Goal: Transaction & Acquisition: Obtain resource

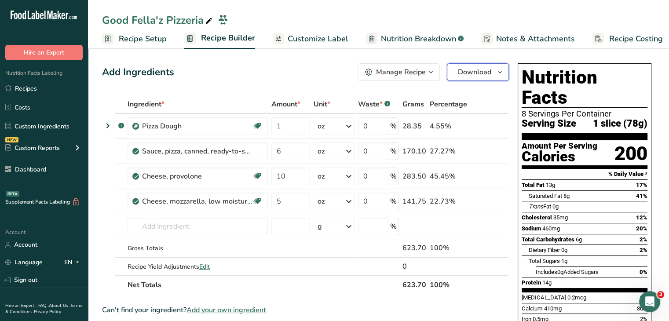
click at [460, 73] on span "Download" at bounding box center [474, 72] width 33 height 11
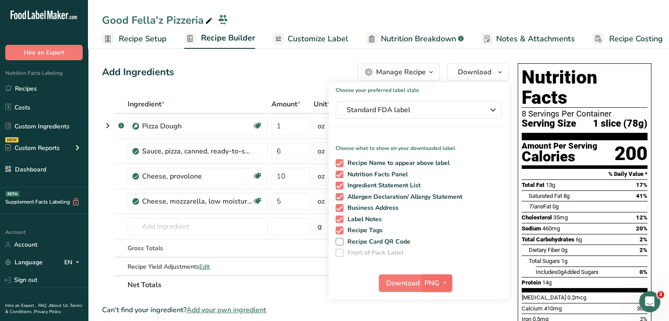
click at [441, 279] on icon "button" at bounding box center [444, 282] width 7 height 11
click at [651, 98] on div "Nutrition Facts 8 Servings Per Container Serving Size 1 slice (78g) Amount Per …" at bounding box center [584, 238] width 141 height 357
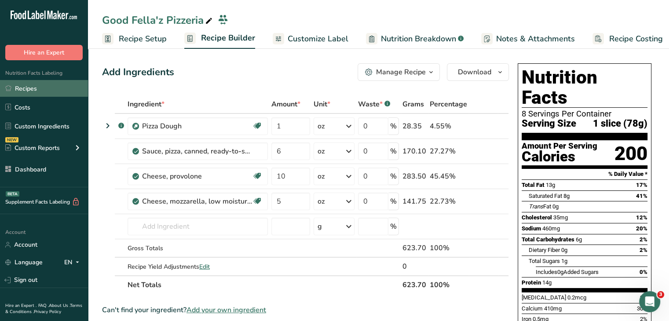
click at [53, 90] on link "Recipes" at bounding box center [44, 88] width 88 height 17
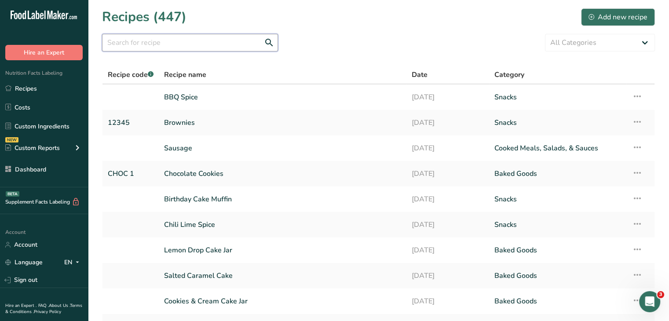
click at [193, 47] on input "text" at bounding box center [190, 43] width 176 height 18
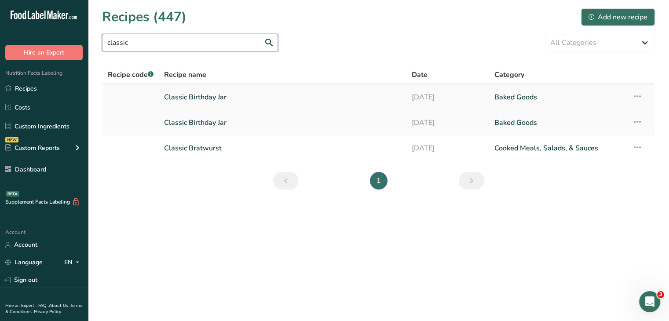
type input "classic"
click at [206, 95] on link "Classic Birthday Jar" at bounding box center [282, 97] width 237 height 18
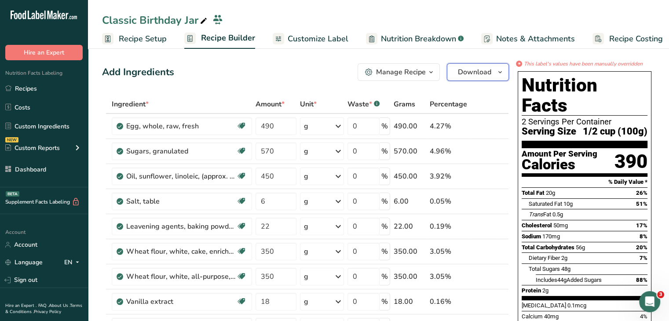
click at [475, 72] on span "Download" at bounding box center [474, 72] width 33 height 11
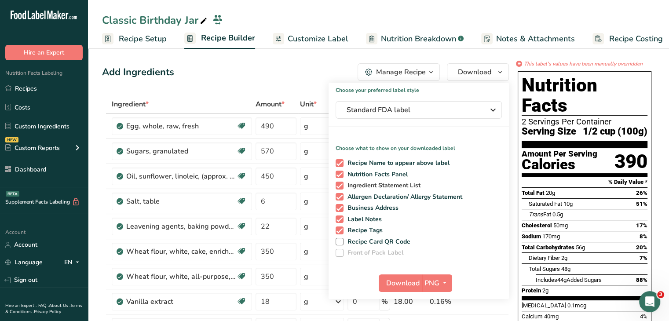
click at [343, 184] on span at bounding box center [339, 186] width 8 height 8
click at [341, 184] on input "Ingredient Statement List" at bounding box center [338, 185] width 6 height 6
checkbox input "false"
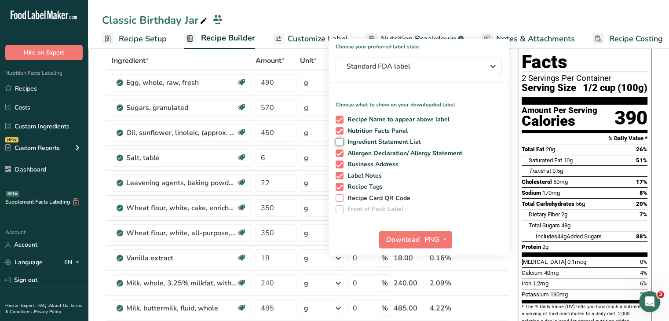
scroll to position [44, 0]
click at [441, 236] on icon "button" at bounding box center [444, 238] width 7 height 11
click at [443, 297] on link "PDF" at bounding box center [438, 300] width 28 height 15
click at [410, 239] on span "Download" at bounding box center [402, 239] width 33 height 11
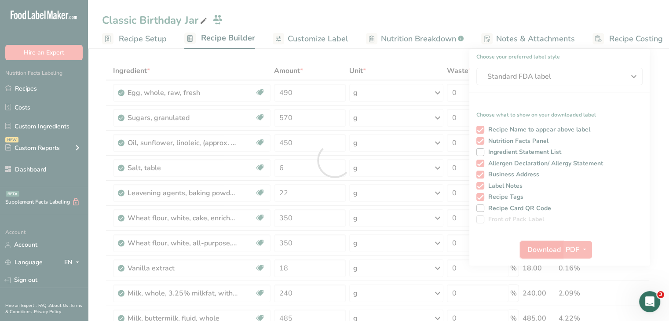
scroll to position [0, 0]
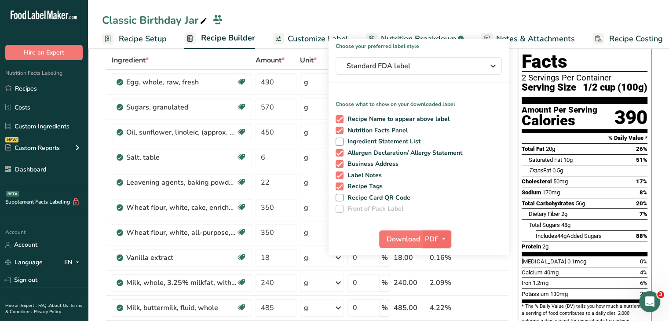
click at [431, 238] on span "PDF" at bounding box center [432, 239] width 14 height 11
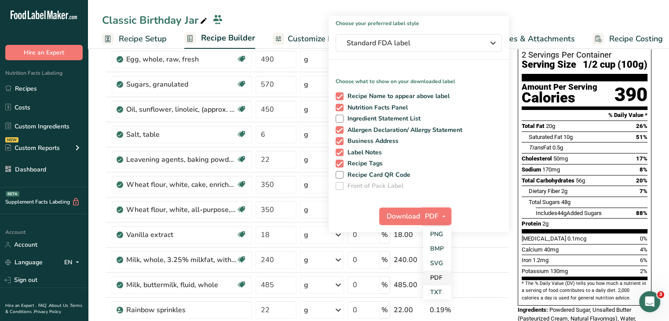
scroll to position [88, 0]
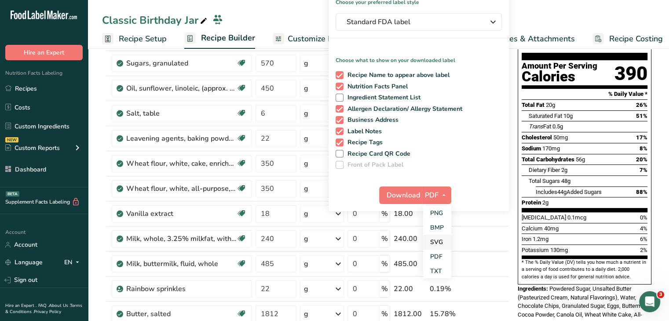
click at [439, 246] on link "SVG" at bounding box center [437, 242] width 28 height 15
click at [406, 197] on span "Download" at bounding box center [402, 195] width 33 height 11
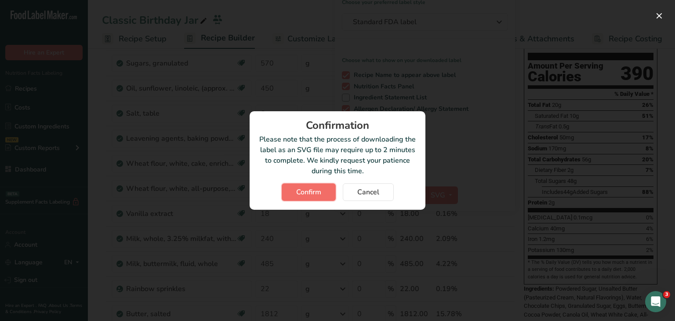
click at [320, 190] on span "Confirm" at bounding box center [308, 192] width 25 height 11
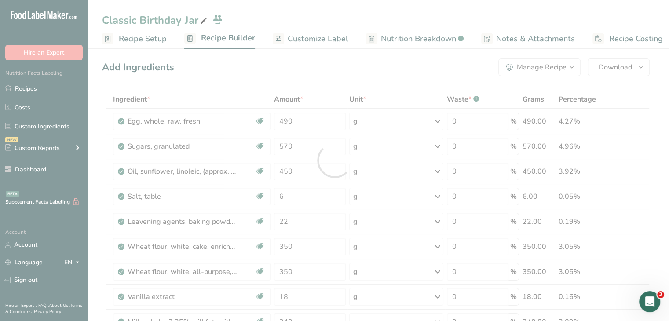
scroll to position [0, 0]
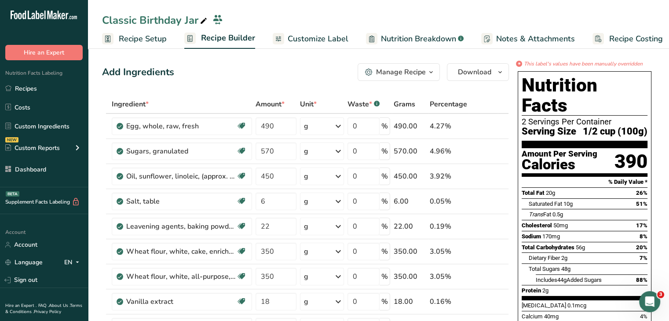
click at [256, 73] on div "Add Ingredients Manage Recipe Delete Recipe Duplicate Recipe Scale Recipe Save …" at bounding box center [305, 72] width 407 height 18
click at [482, 67] on span "Download" at bounding box center [474, 72] width 33 height 11
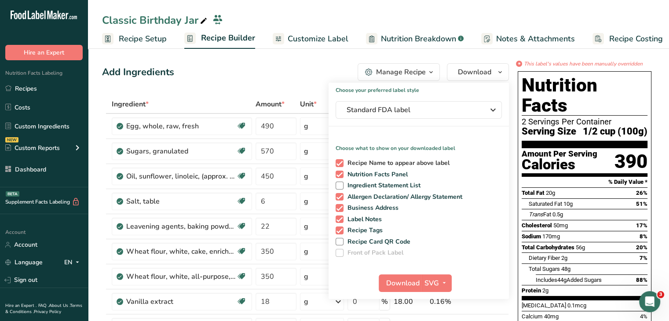
click at [339, 165] on span at bounding box center [339, 163] width 8 height 8
click at [339, 165] on input "Recipe Name to appear above label" at bounding box center [338, 163] width 6 height 6
checkbox input "false"
click at [338, 175] on span at bounding box center [339, 175] width 8 height 8
click at [338, 175] on input "Nutrition Facts Panel" at bounding box center [338, 174] width 6 height 6
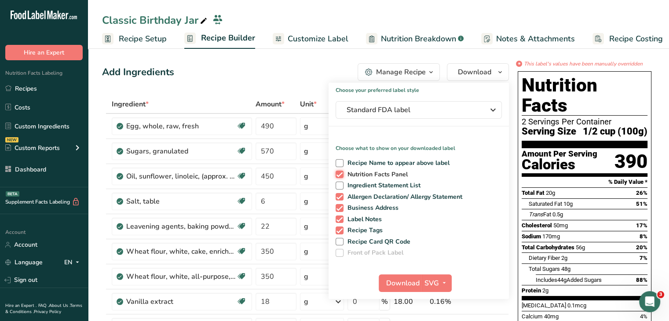
checkbox input "false"
click at [339, 188] on span at bounding box center [339, 186] width 8 height 8
click at [339, 188] on input "Ingredient Statement List" at bounding box center [338, 185] width 6 height 6
checkbox input "true"
click at [341, 194] on span at bounding box center [339, 197] width 8 height 8
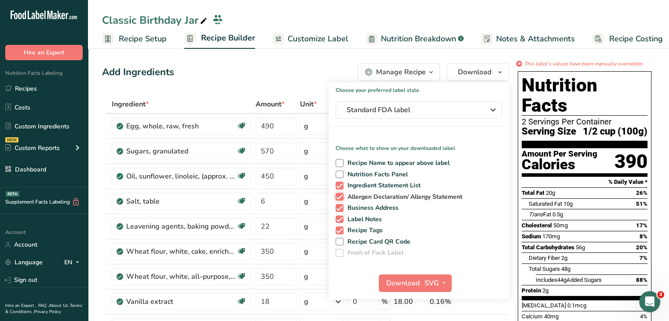
click at [341, 194] on input "Allergen Declaration/ Allergy Statement" at bounding box center [338, 197] width 6 height 6
checkbox input "false"
click at [341, 205] on span at bounding box center [339, 208] width 8 height 8
click at [341, 205] on input "Business Address" at bounding box center [338, 208] width 6 height 6
checkbox input "false"
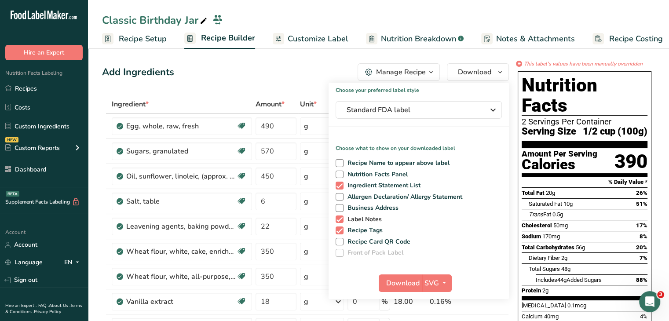
click at [341, 218] on span at bounding box center [339, 219] width 8 height 8
click at [341, 218] on input "Label Notes" at bounding box center [338, 219] width 6 height 6
checkbox input "false"
click at [340, 230] on span at bounding box center [339, 230] width 8 height 8
click at [340, 230] on input "Recipe Tags" at bounding box center [338, 230] width 6 height 6
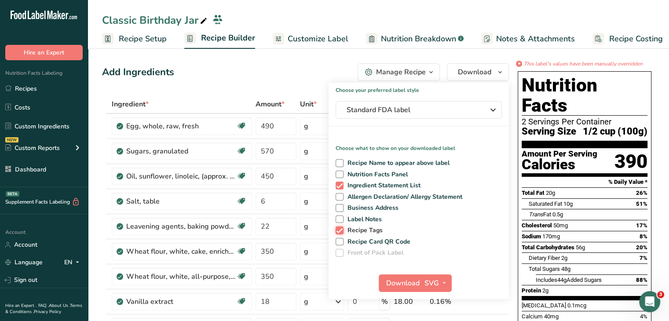
checkbox input "false"
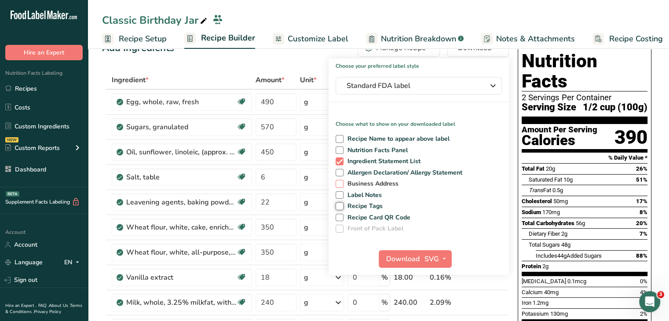
scroll to position [44, 0]
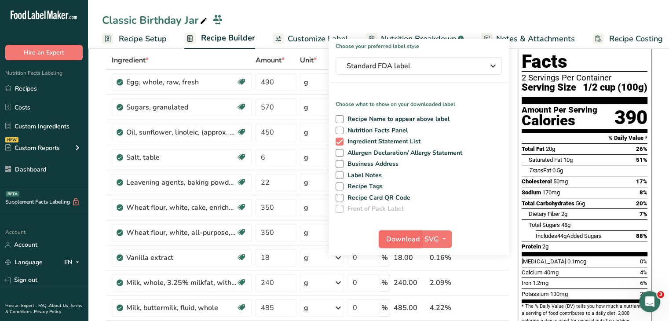
click at [394, 236] on span "Download" at bounding box center [402, 239] width 33 height 11
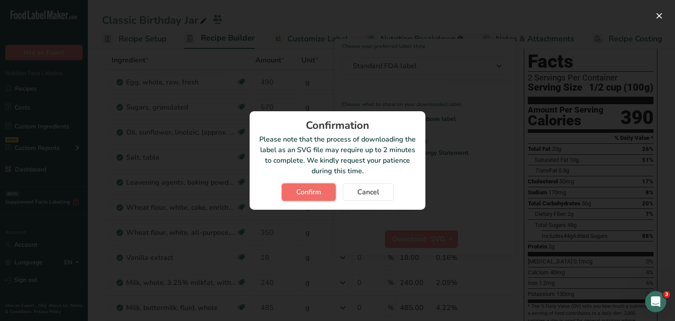
click at [331, 197] on button "Confirm" at bounding box center [309, 192] width 54 height 18
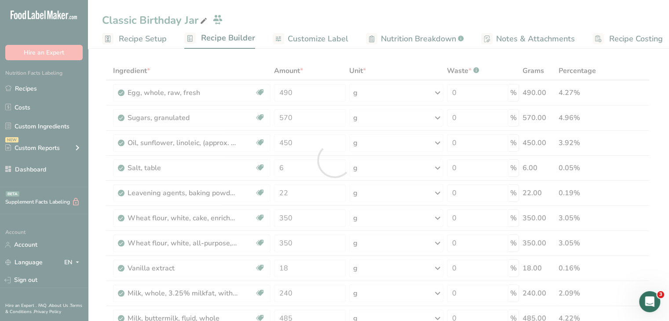
scroll to position [0, 0]
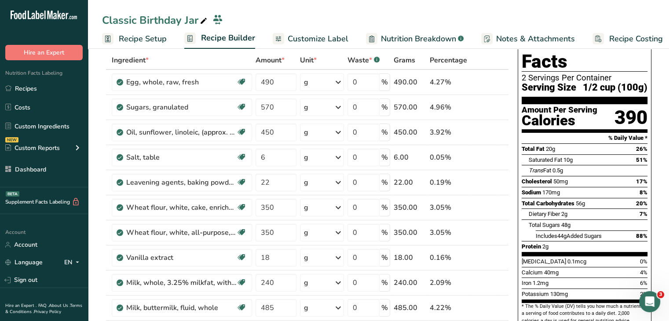
click at [403, 24] on div "Classic Birthday Jar" at bounding box center [378, 20] width 581 height 16
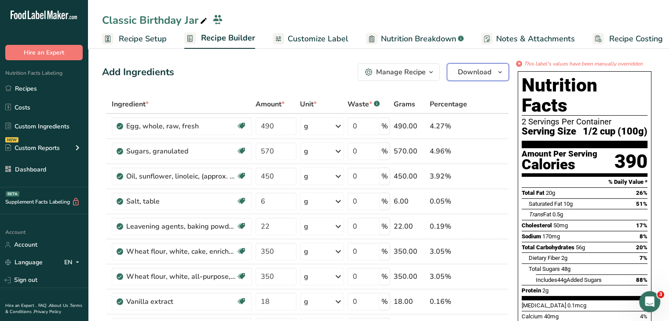
click at [482, 80] on button "Download" at bounding box center [478, 72] width 62 height 18
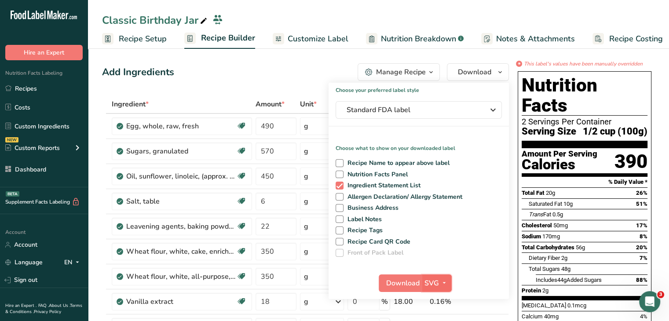
click at [436, 286] on span "SVG" at bounding box center [431, 283] width 15 height 11
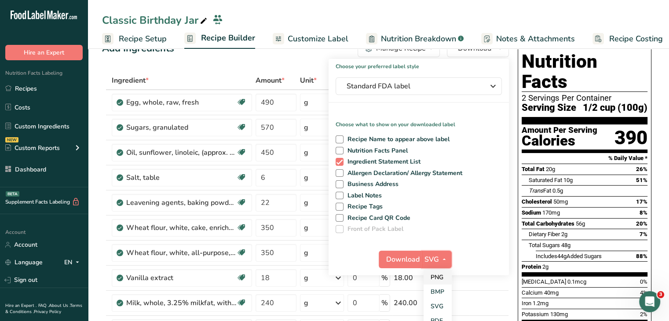
scroll to position [44, 0]
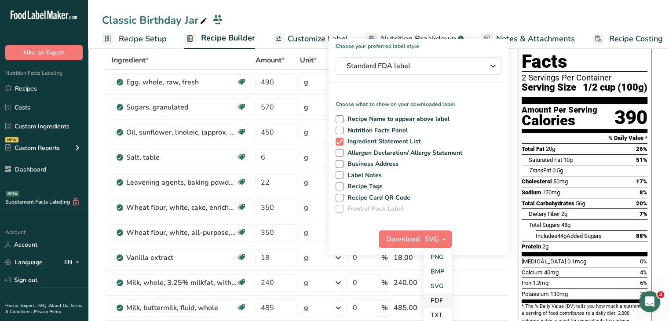
click at [439, 296] on link "PDF" at bounding box center [437, 300] width 28 height 15
click at [413, 243] on span "Download" at bounding box center [402, 239] width 33 height 11
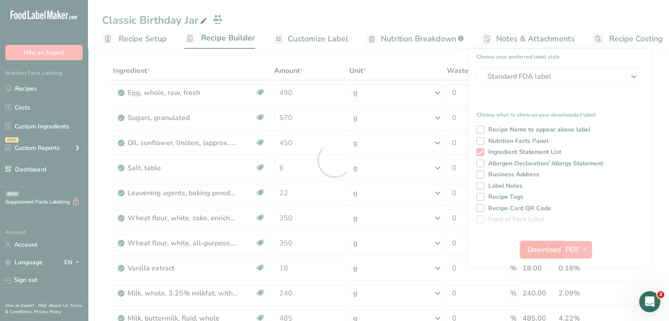
scroll to position [0, 0]
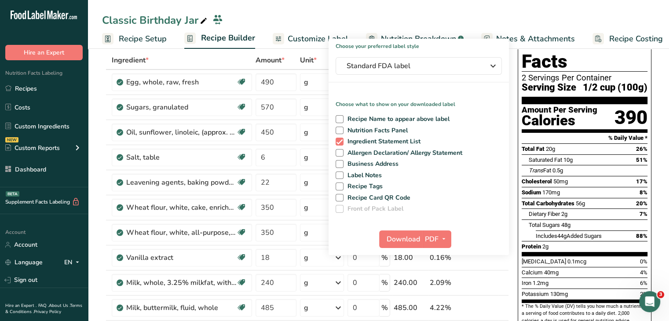
click at [281, 17] on div "Classic Birthday Jar" at bounding box center [378, 20] width 581 height 16
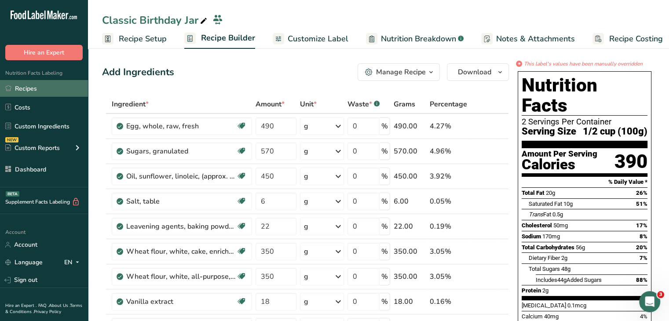
click at [46, 90] on link "Recipes" at bounding box center [44, 88] width 88 height 17
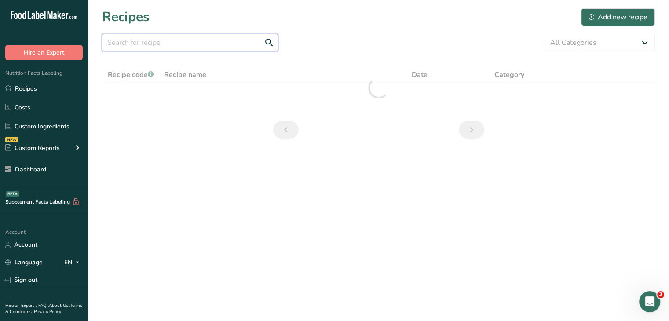
click at [171, 39] on input "text" at bounding box center [190, 43] width 176 height 18
type input "c"
click at [109, 46] on input "cookies and Cream" at bounding box center [190, 43] width 176 height 18
click at [192, 41] on input "Cookies and Cream" at bounding box center [190, 43] width 176 height 18
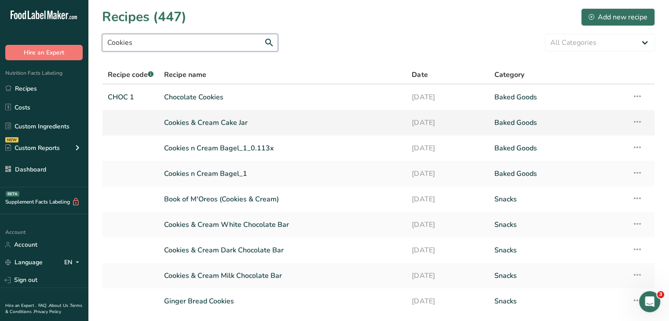
type input "Cookies"
click at [246, 120] on link "Cookies & Cream Cake Jar" at bounding box center [282, 122] width 237 height 18
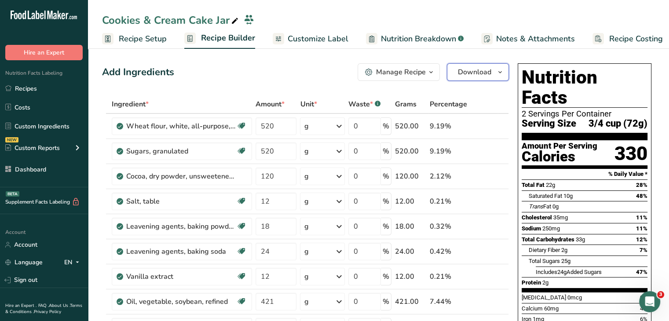
click at [458, 69] on span "Download" at bounding box center [474, 72] width 33 height 11
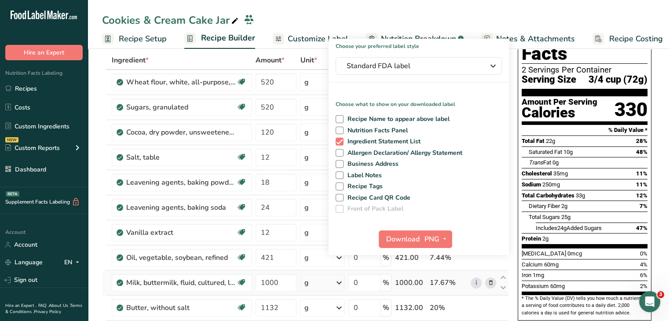
scroll to position [88, 0]
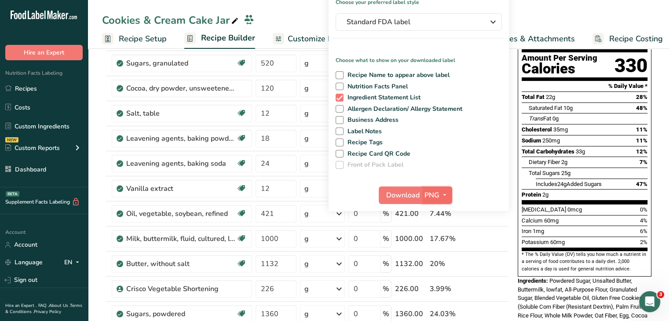
click at [441, 197] on icon "button" at bounding box center [444, 194] width 7 height 11
click at [444, 256] on link "PDF" at bounding box center [438, 256] width 28 height 15
click at [410, 194] on span "Download" at bounding box center [402, 195] width 33 height 11
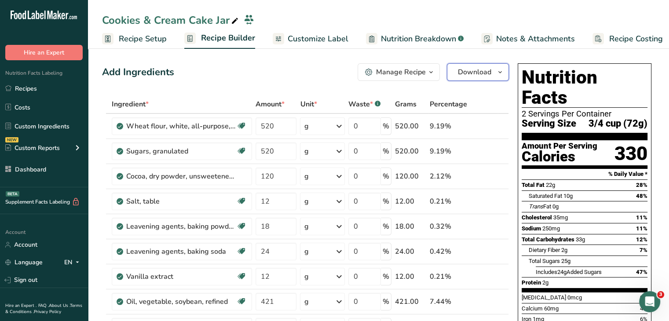
click at [459, 67] on span "Download" at bounding box center [474, 72] width 33 height 11
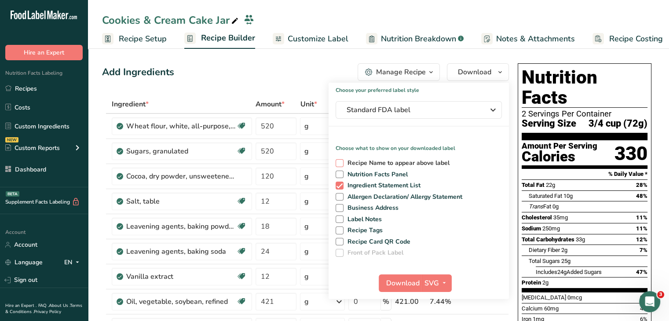
click at [343, 160] on span "Recipe Name to appear above label" at bounding box center [396, 163] width 106 height 8
click at [341, 160] on input "Recipe Name to appear above label" at bounding box center [338, 163] width 6 height 6
checkbox input "true"
click at [339, 173] on span at bounding box center [339, 175] width 8 height 8
click at [339, 173] on input "Nutrition Facts Panel" at bounding box center [338, 174] width 6 height 6
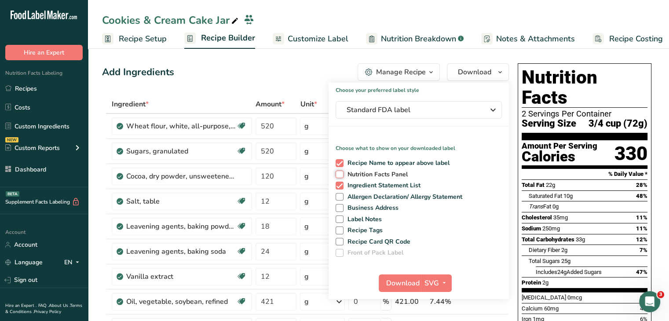
checkbox input "true"
click at [338, 183] on span at bounding box center [339, 186] width 8 height 8
click at [338, 183] on input "Ingredient Statement List" at bounding box center [338, 185] width 6 height 6
checkbox input "false"
click at [341, 197] on span at bounding box center [339, 197] width 8 height 8
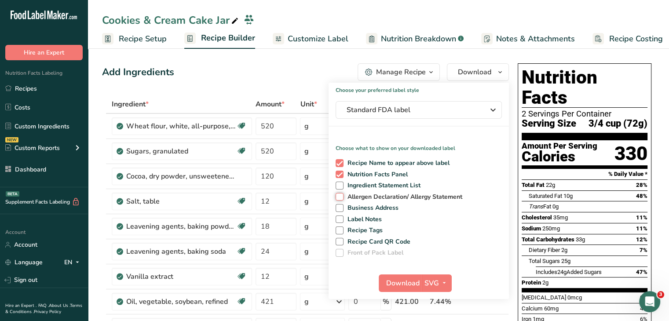
click at [341, 197] on input "Allergen Declaration/ Allergy Statement" at bounding box center [338, 197] width 6 height 6
checkbox input "true"
click at [341, 209] on span at bounding box center [339, 208] width 8 height 8
click at [341, 209] on input "Business Address" at bounding box center [338, 208] width 6 height 6
checkbox input "true"
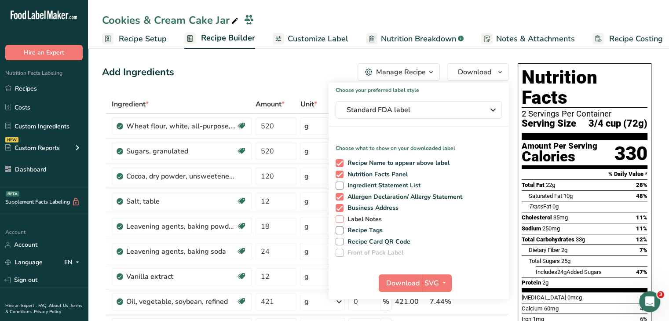
click at [339, 220] on span at bounding box center [339, 219] width 8 height 8
click at [339, 220] on input "Label Notes" at bounding box center [338, 219] width 6 height 6
checkbox input "true"
click at [341, 233] on span at bounding box center [339, 230] width 8 height 8
click at [341, 233] on input "Recipe Tags" at bounding box center [338, 230] width 6 height 6
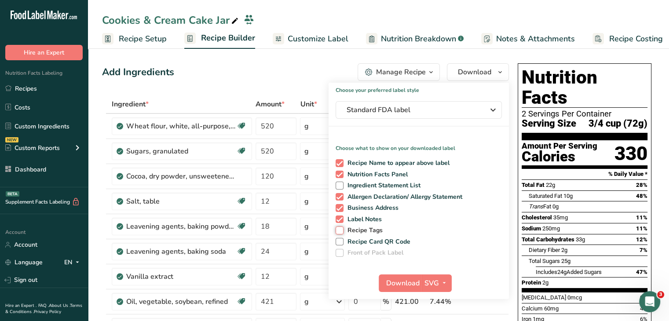
checkbox input "true"
click at [342, 240] on span at bounding box center [339, 242] width 8 height 8
click at [341, 240] on input "Recipe Card QR Code" at bounding box center [338, 242] width 6 height 6
checkbox input "true"
click at [342, 250] on span at bounding box center [339, 253] width 8 height 8
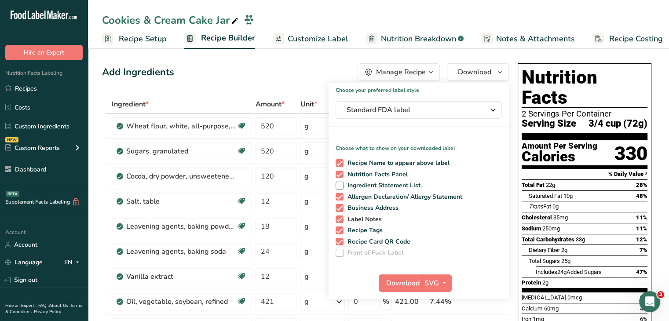
click at [338, 216] on span at bounding box center [339, 219] width 8 height 8
click at [338, 216] on input "Label Notes" at bounding box center [338, 219] width 6 height 6
checkbox input "false"
click at [342, 229] on span at bounding box center [339, 230] width 8 height 8
click at [341, 229] on input "Recipe Tags" at bounding box center [338, 230] width 6 height 6
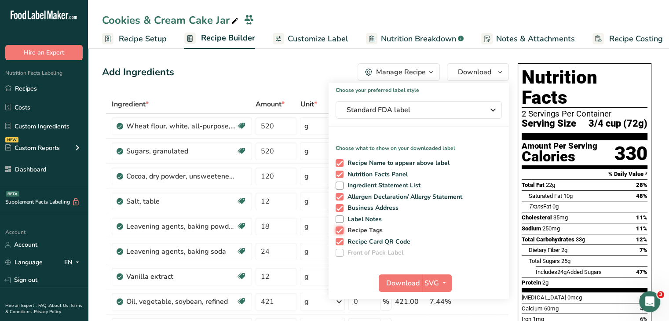
checkbox input "false"
click at [341, 241] on span at bounding box center [339, 242] width 8 height 8
click at [341, 241] on input "Recipe Card QR Code" at bounding box center [338, 242] width 6 height 6
checkbox input "false"
click at [370, 220] on span "Label Notes" at bounding box center [362, 219] width 39 height 8
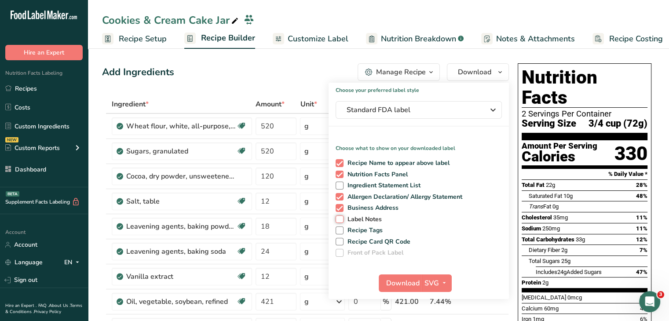
click at [341, 220] on input "Label Notes" at bounding box center [338, 219] width 6 height 6
checkbox input "true"
click at [408, 281] on span "Download" at bounding box center [402, 283] width 33 height 11
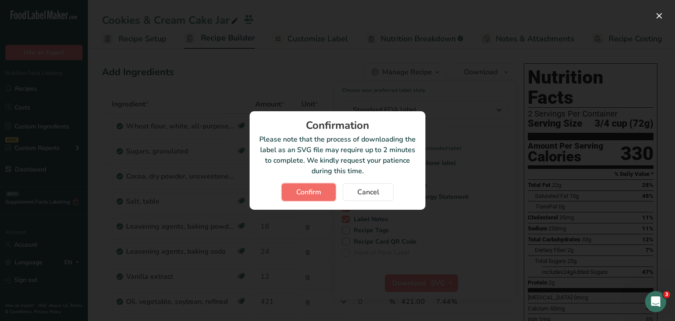
click at [310, 194] on span "Confirm" at bounding box center [308, 192] width 25 height 11
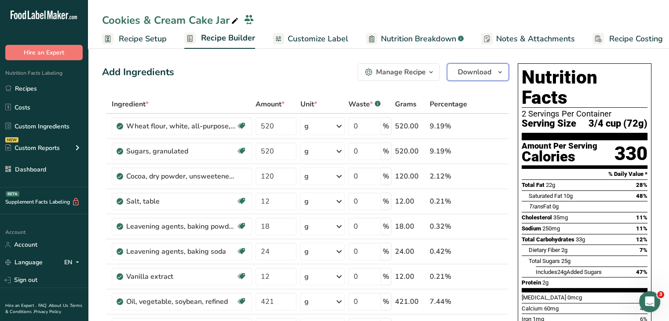
click at [456, 67] on button "Download" at bounding box center [478, 72] width 62 height 18
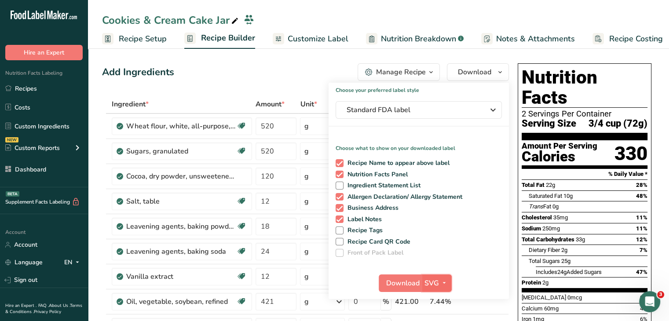
click at [445, 278] on icon "button" at bounding box center [444, 282] width 7 height 11
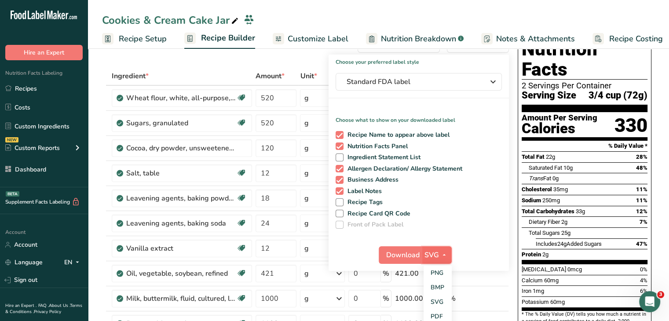
scroll to position [44, 0]
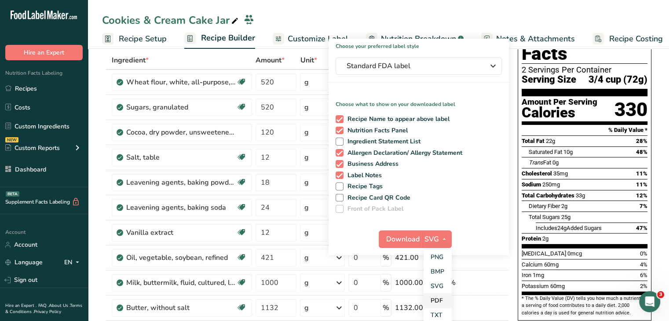
click at [441, 295] on link "PDF" at bounding box center [437, 300] width 28 height 15
click at [413, 240] on span "Download" at bounding box center [402, 239] width 33 height 11
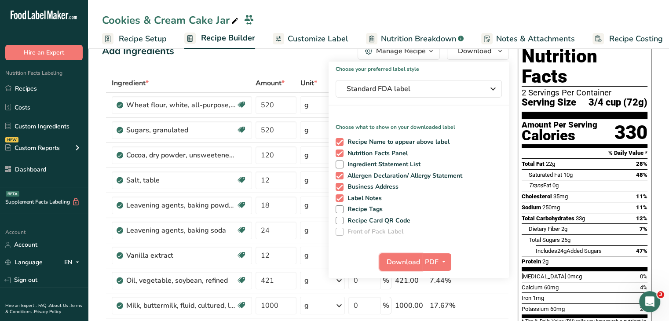
scroll to position [0, 0]
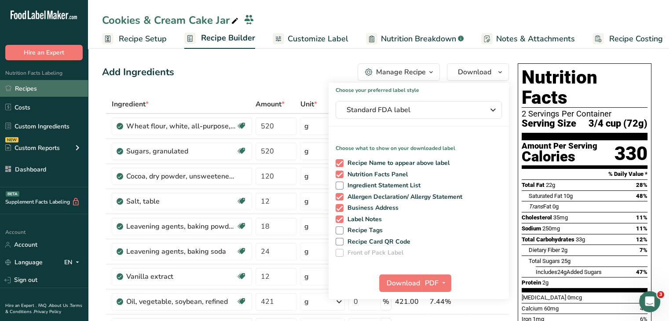
click at [55, 83] on link "Recipes" at bounding box center [44, 88] width 88 height 17
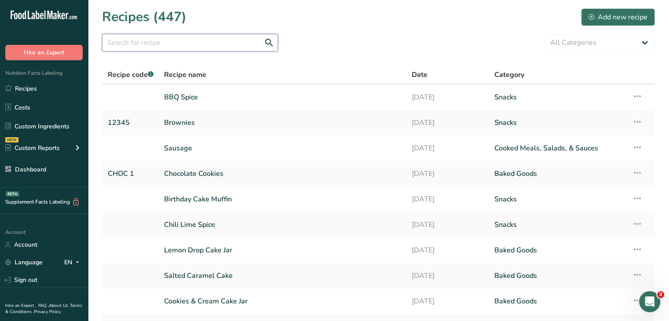
click at [167, 43] on input "text" at bounding box center [190, 43] width 176 height 18
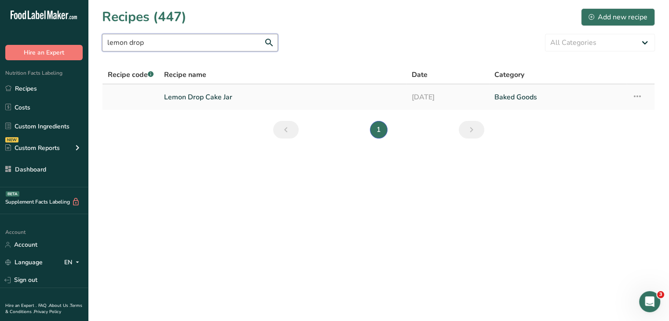
type input "lemon drop"
click at [203, 99] on link "Lemon Drop Cake Jar" at bounding box center [282, 97] width 237 height 18
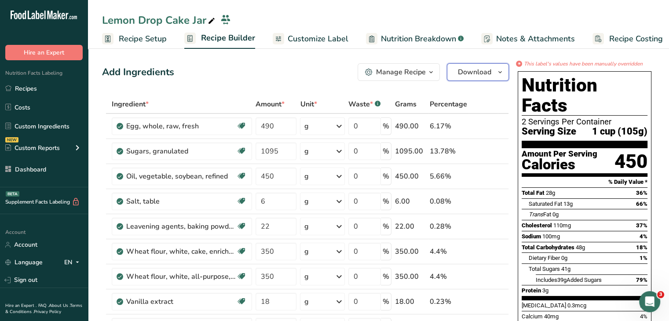
click at [455, 67] on button "Download" at bounding box center [478, 72] width 62 height 18
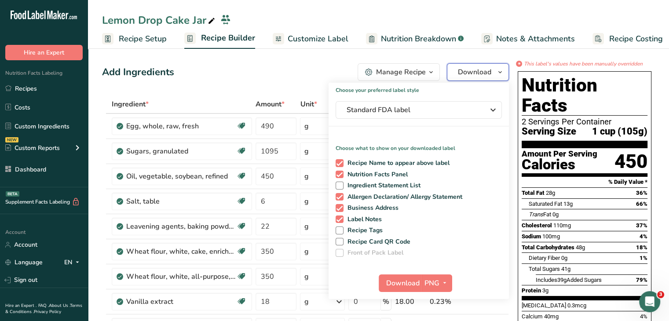
scroll to position [44, 0]
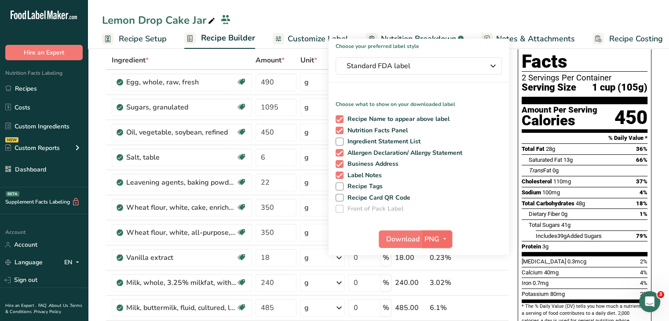
click at [438, 240] on span "PNG" at bounding box center [431, 239] width 15 height 11
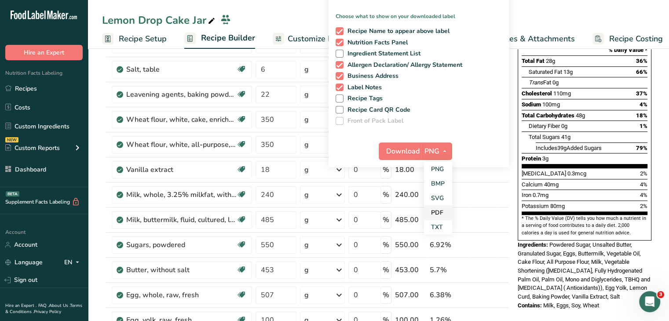
click at [436, 212] on link "PDF" at bounding box center [438, 212] width 28 height 15
click at [399, 154] on span "Download" at bounding box center [402, 151] width 33 height 11
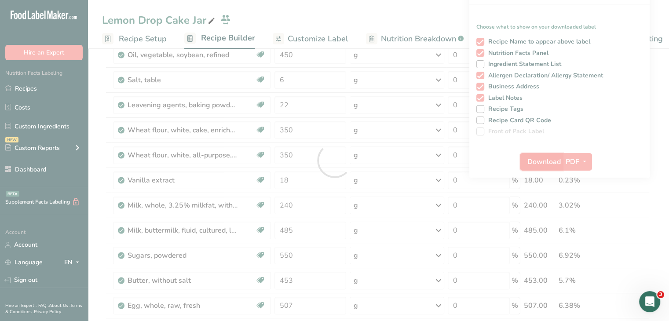
scroll to position [0, 0]
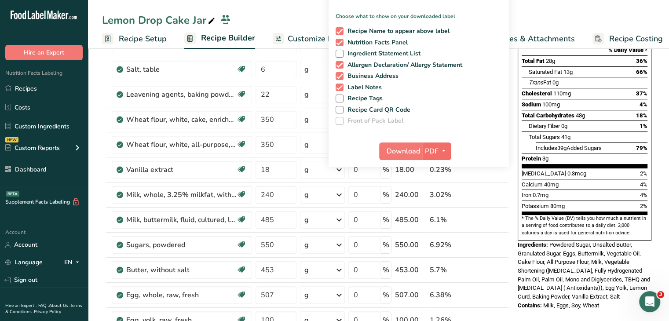
click at [435, 146] on span "PDF" at bounding box center [432, 151] width 14 height 11
click at [439, 199] on link "SVG" at bounding box center [437, 198] width 28 height 15
click at [410, 156] on span "Download" at bounding box center [402, 151] width 33 height 11
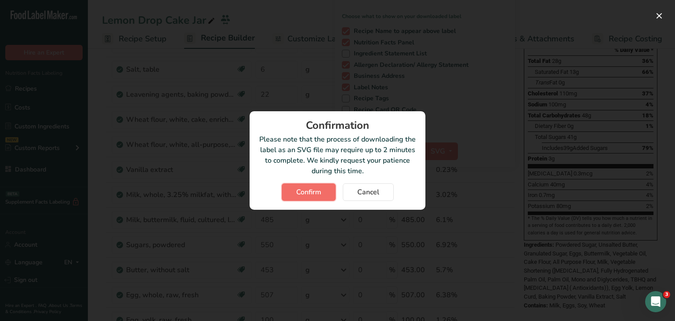
click at [309, 189] on span "Confirm" at bounding box center [308, 192] width 25 height 11
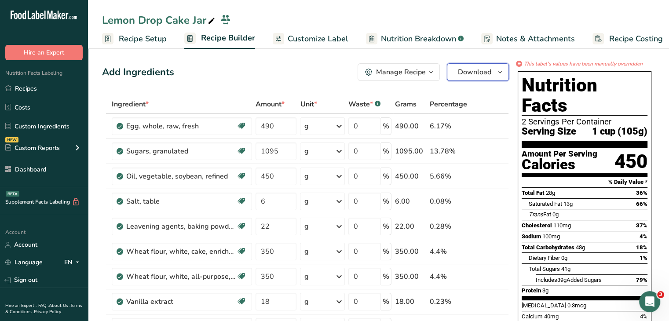
click at [478, 72] on span "Download" at bounding box center [474, 72] width 33 height 11
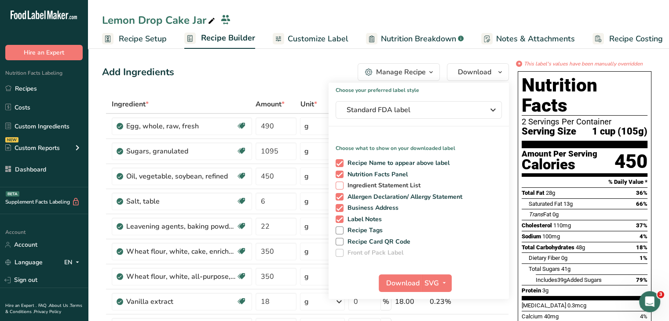
click at [339, 183] on span at bounding box center [339, 186] width 8 height 8
click at [339, 183] on input "Ingredient Statement List" at bounding box center [338, 185] width 6 height 6
checkbox input "true"
click at [342, 171] on span at bounding box center [339, 175] width 8 height 8
click at [341, 171] on input "Nutrition Facts Panel" at bounding box center [338, 174] width 6 height 6
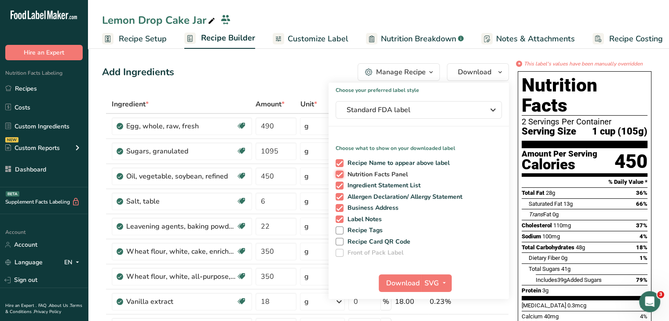
checkbox input "false"
click at [338, 160] on span at bounding box center [339, 163] width 8 height 8
click at [338, 160] on input "Recipe Name to appear above label" at bounding box center [338, 163] width 6 height 6
checkbox input "false"
click at [340, 194] on span at bounding box center [339, 197] width 8 height 8
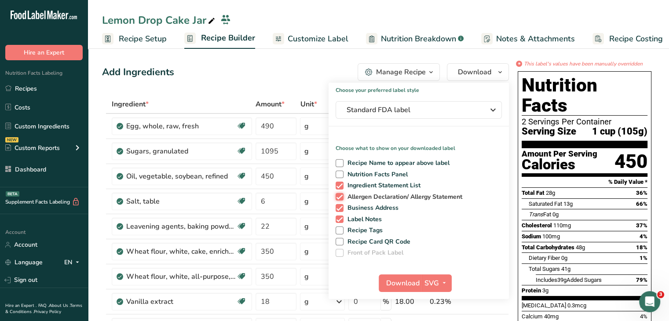
click at [340, 194] on input "Allergen Declaration/ Allergy Statement" at bounding box center [338, 197] width 6 height 6
checkbox input "false"
click at [339, 208] on span at bounding box center [339, 208] width 8 height 8
click at [339, 208] on input "Business Address" at bounding box center [338, 208] width 6 height 6
checkbox input "false"
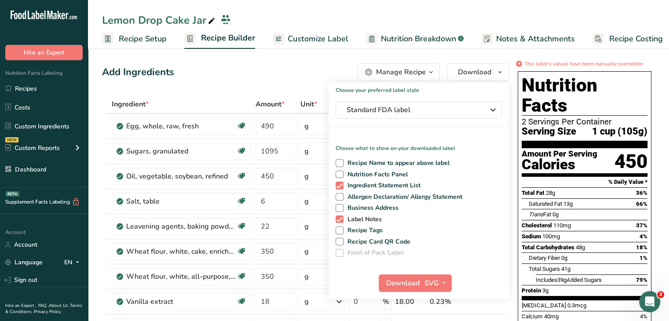
click at [342, 218] on span at bounding box center [339, 219] width 8 height 8
click at [341, 218] on input "Label Notes" at bounding box center [338, 219] width 6 height 6
checkbox input "false"
click at [408, 279] on span "Download" at bounding box center [402, 283] width 33 height 11
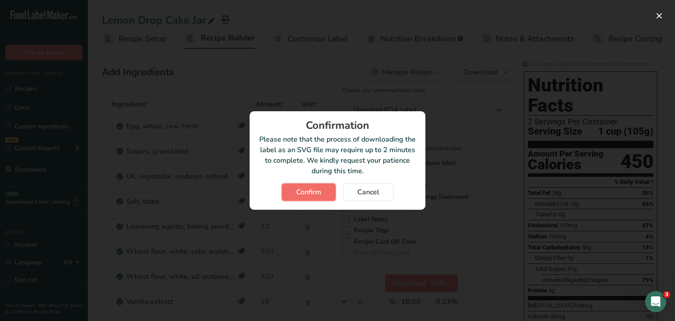
click at [320, 190] on span "Confirm" at bounding box center [308, 192] width 25 height 11
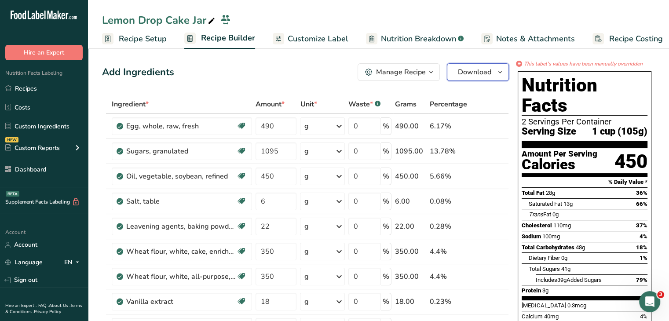
click at [455, 73] on button "Download" at bounding box center [478, 72] width 62 height 18
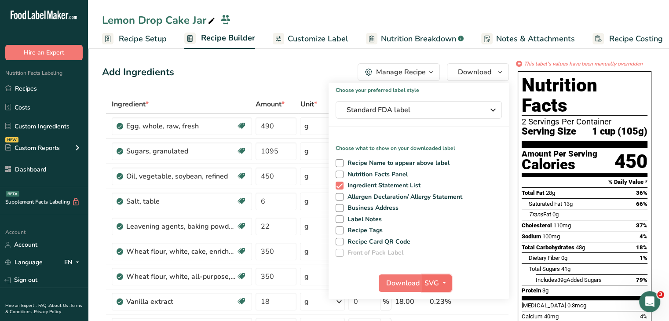
click at [449, 281] on button "SVG" at bounding box center [437, 283] width 30 height 18
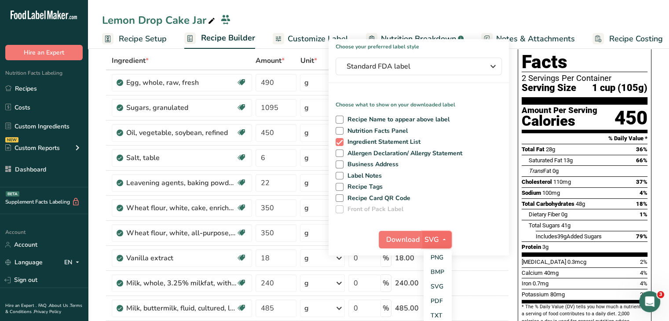
scroll to position [44, 0]
click at [441, 296] on link "PDF" at bounding box center [437, 300] width 28 height 15
click at [404, 241] on span "Download" at bounding box center [402, 239] width 33 height 11
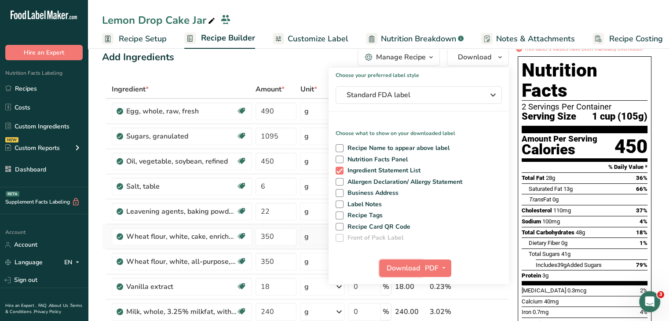
scroll to position [0, 0]
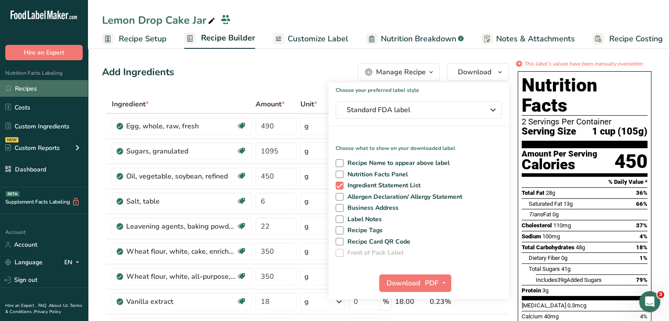
click at [54, 91] on link "Recipes" at bounding box center [44, 88] width 88 height 17
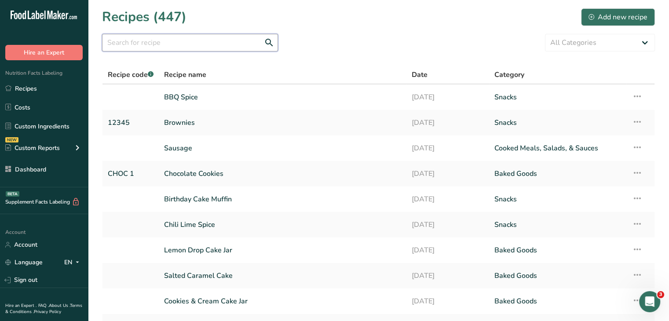
click at [197, 40] on input "text" at bounding box center [190, 43] width 176 height 18
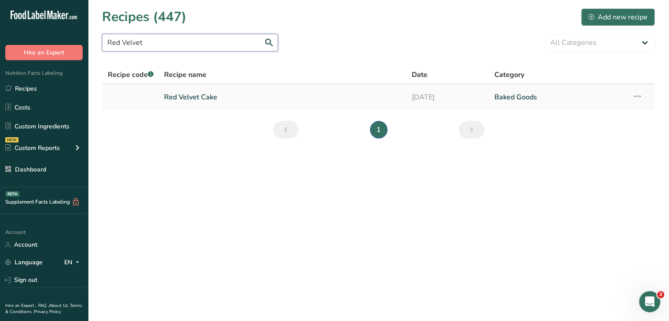
type input "Red Velvet"
click at [214, 91] on link "Red Velvet Cake" at bounding box center [282, 97] width 237 height 18
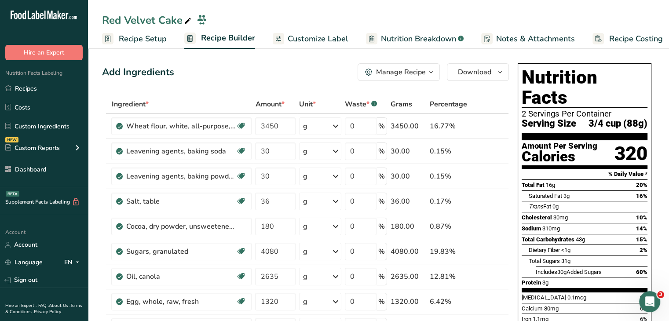
click at [322, 36] on span "Customize Label" at bounding box center [318, 39] width 61 height 12
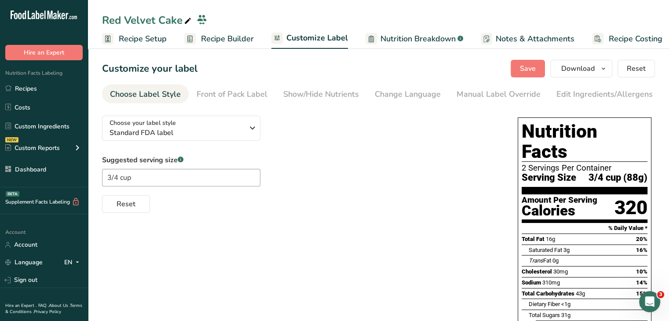
scroll to position [0, 7]
click at [235, 40] on span "Recipe Builder" at bounding box center [219, 39] width 53 height 12
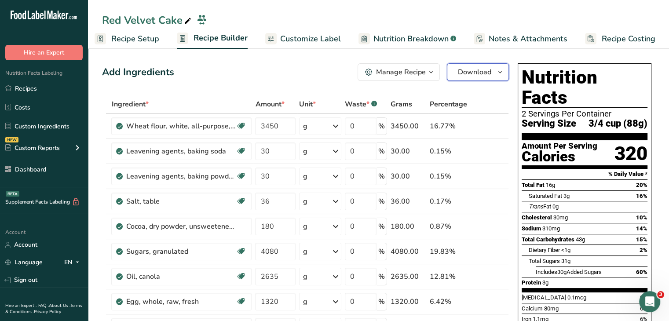
click at [489, 70] on span "Download" at bounding box center [474, 72] width 33 height 11
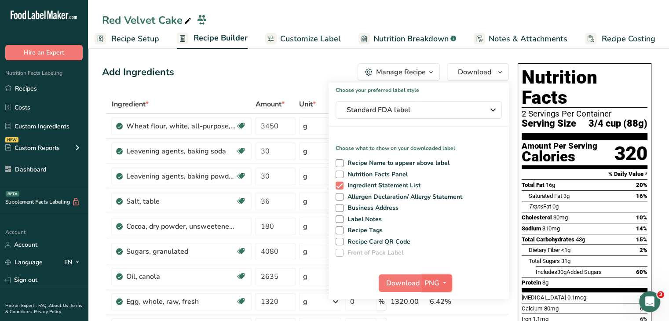
click at [439, 284] on span "button" at bounding box center [444, 283] width 11 height 11
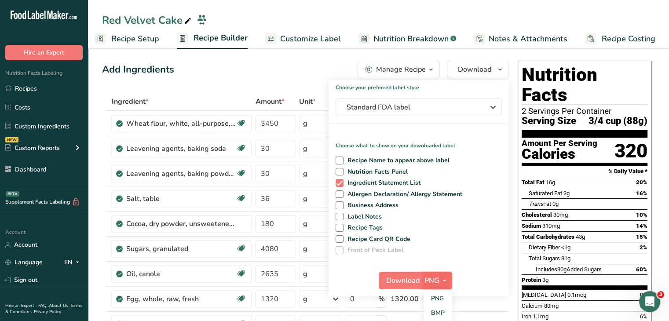
scroll to position [44, 0]
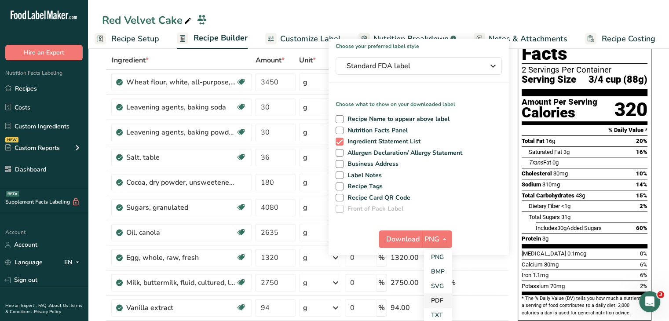
click at [441, 299] on link "PDF" at bounding box center [438, 300] width 28 height 15
click at [406, 233] on button "Download" at bounding box center [400, 239] width 43 height 18
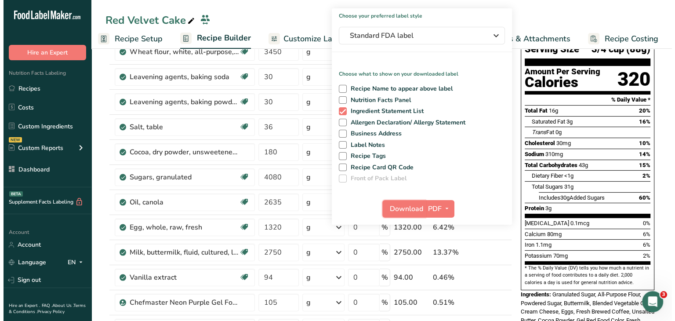
scroll to position [88, 0]
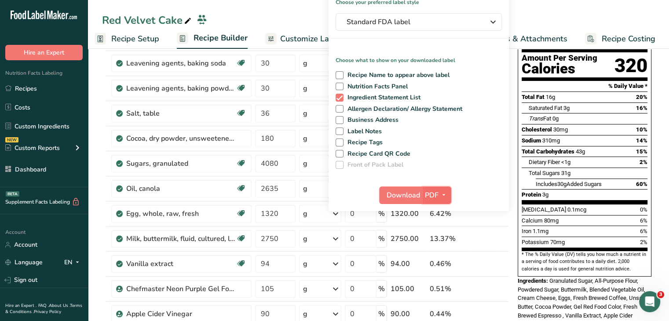
click at [433, 193] on span "PDF" at bounding box center [432, 195] width 14 height 11
click at [443, 245] on link "SVG" at bounding box center [437, 242] width 28 height 15
click at [408, 197] on span "Download" at bounding box center [402, 195] width 33 height 11
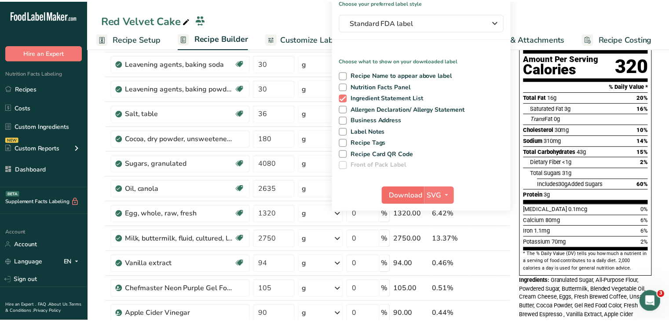
scroll to position [0, 1]
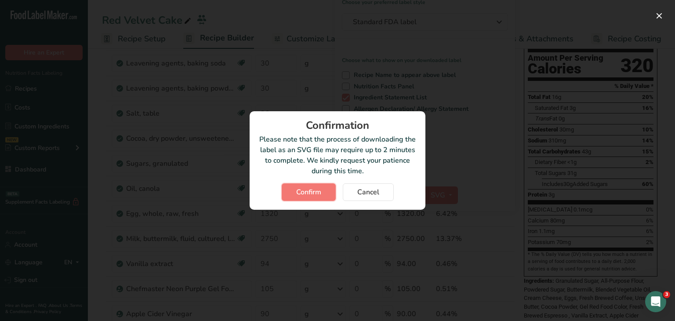
click at [302, 187] on span "Confirm" at bounding box center [308, 192] width 25 height 11
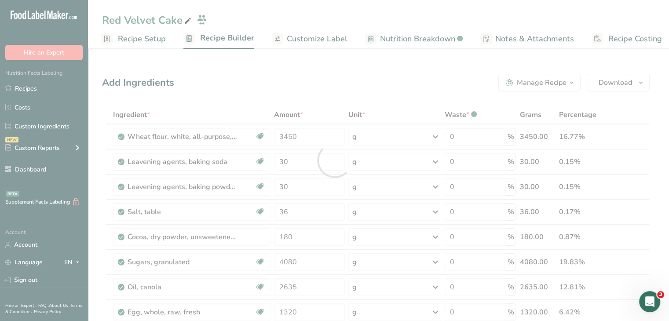
scroll to position [0, 0]
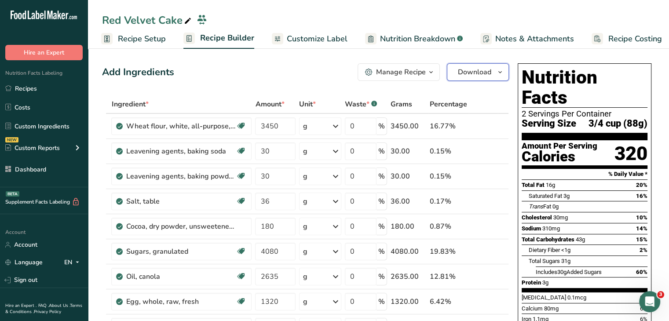
click at [455, 67] on button "Download" at bounding box center [478, 72] width 62 height 18
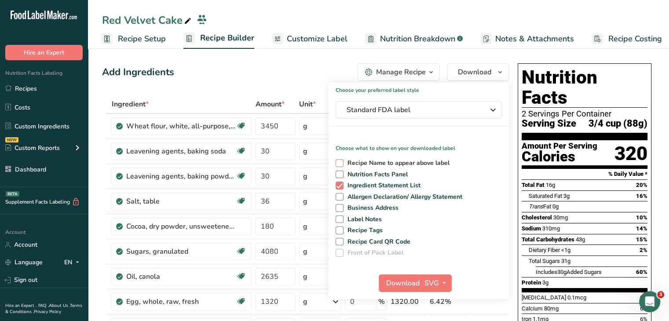
click at [340, 164] on span at bounding box center [339, 163] width 8 height 8
click at [340, 164] on input "Recipe Name to appear above label" at bounding box center [338, 163] width 6 height 6
checkbox input "true"
click at [339, 171] on span at bounding box center [339, 175] width 8 height 8
click at [339, 171] on input "Nutrition Facts Panel" at bounding box center [338, 174] width 6 height 6
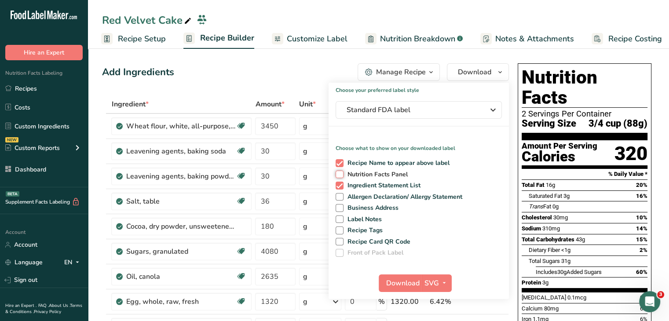
checkbox input "true"
click at [340, 182] on span at bounding box center [339, 186] width 8 height 8
click at [340, 182] on input "Ingredient Statement List" at bounding box center [338, 185] width 6 height 6
checkbox input "false"
click at [341, 193] on span at bounding box center [339, 197] width 8 height 8
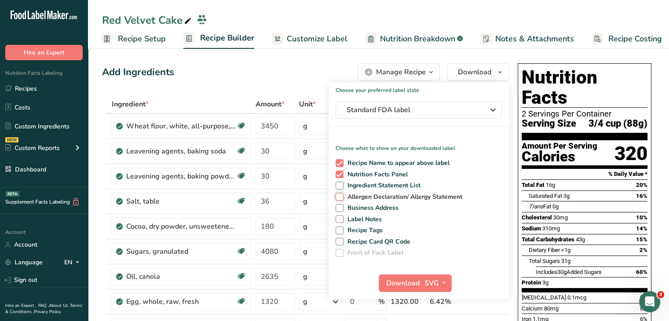
click at [341, 194] on input "Allergen Declaration/ Allergy Statement" at bounding box center [338, 197] width 6 height 6
checkbox input "true"
click at [340, 219] on span at bounding box center [339, 219] width 8 height 8
click at [340, 219] on input "Label Notes" at bounding box center [338, 219] width 6 height 6
checkbox input "true"
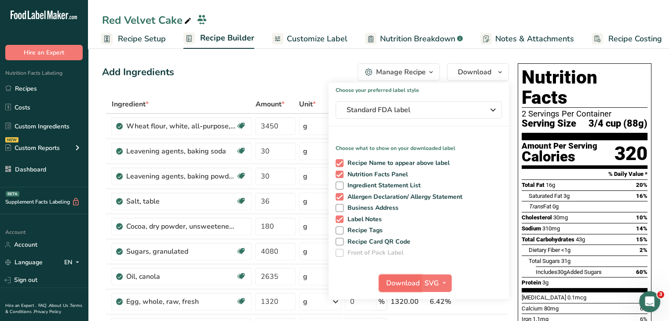
click at [404, 281] on span "Download" at bounding box center [402, 283] width 33 height 11
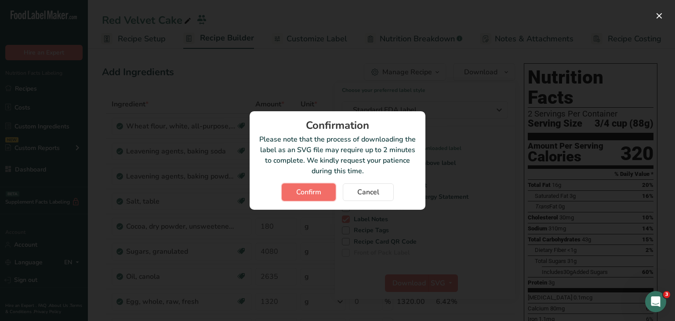
click at [307, 192] on span "Confirm" at bounding box center [308, 192] width 25 height 11
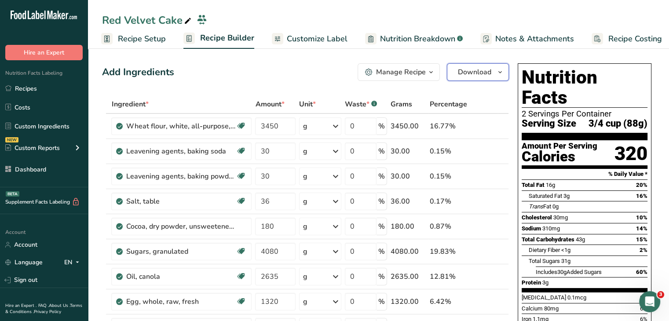
click at [473, 74] on span "Download" at bounding box center [474, 72] width 33 height 11
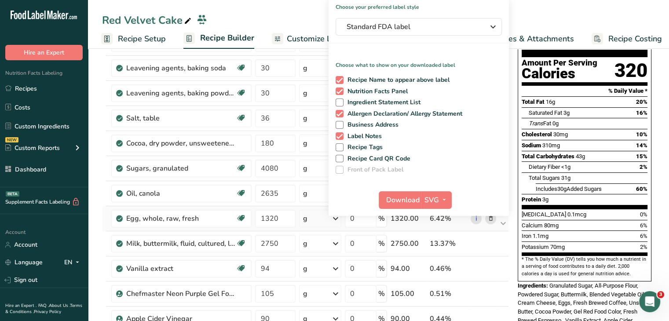
scroll to position [88, 0]
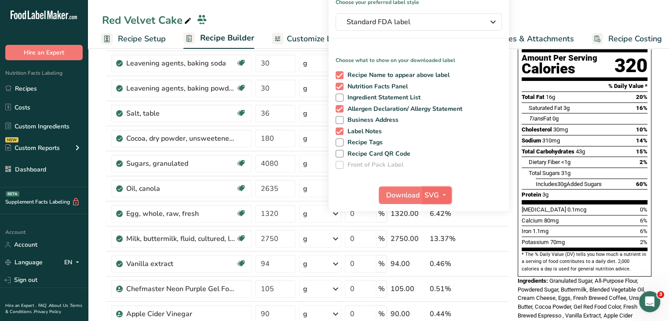
click at [442, 198] on icon "button" at bounding box center [444, 194] width 7 height 11
click at [441, 251] on link "PDF" at bounding box center [437, 256] width 28 height 15
click at [410, 197] on span "Download" at bounding box center [402, 195] width 33 height 11
click at [51, 85] on link "Recipes" at bounding box center [44, 88] width 88 height 17
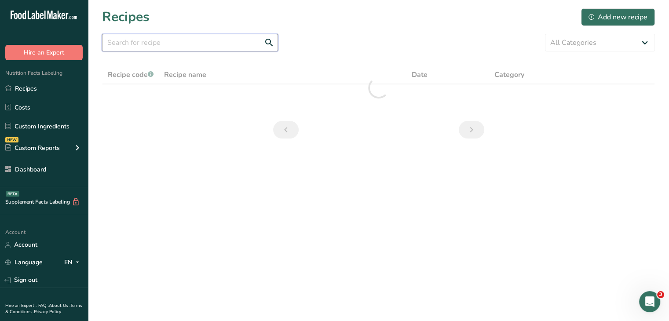
click at [199, 42] on input "text" at bounding box center [190, 43] width 176 height 18
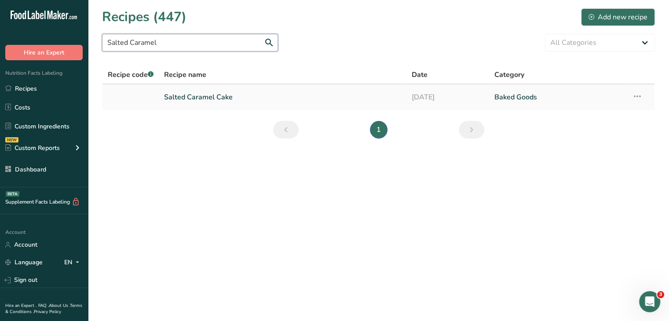
type input "Salted Caramel"
click at [209, 98] on link "Salted Caramel Cake" at bounding box center [282, 97] width 237 height 18
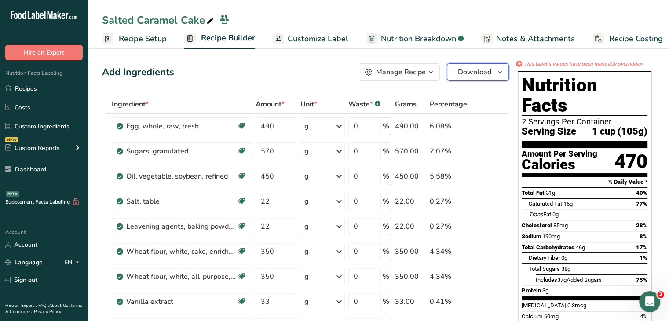
click at [458, 67] on span "Download" at bounding box center [474, 72] width 33 height 11
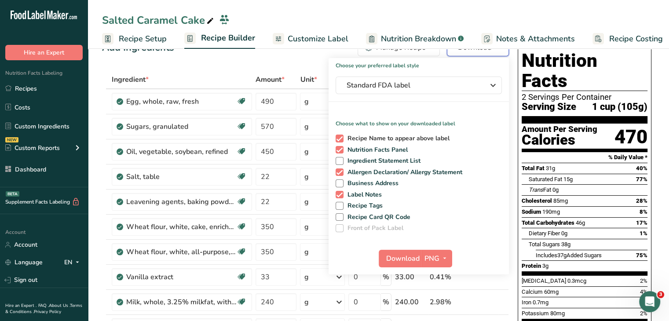
scroll to position [44, 0]
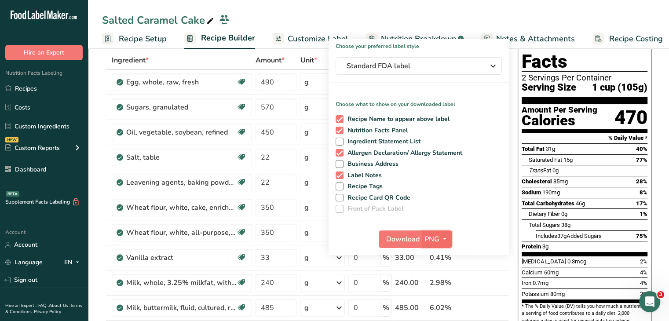
click at [438, 234] on span "PNG" at bounding box center [431, 239] width 15 height 11
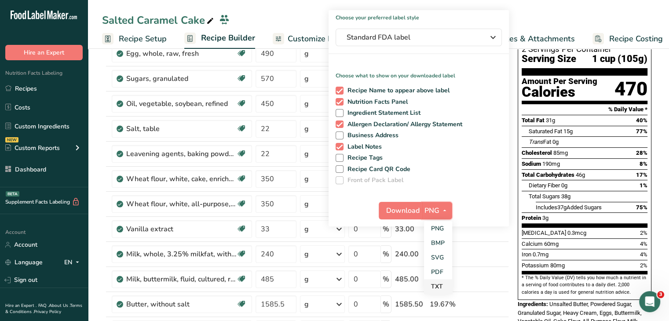
scroll to position [88, 0]
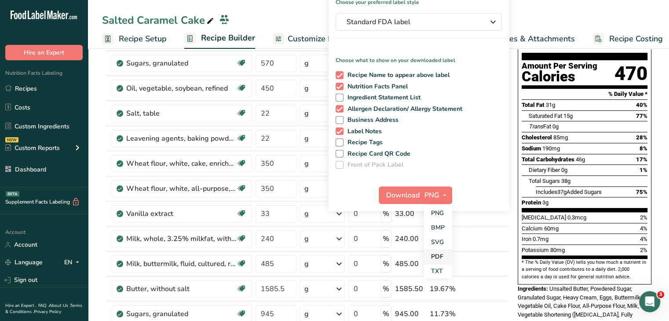
click at [436, 254] on link "PDF" at bounding box center [438, 256] width 28 height 15
click at [410, 196] on span "Download" at bounding box center [402, 195] width 33 height 11
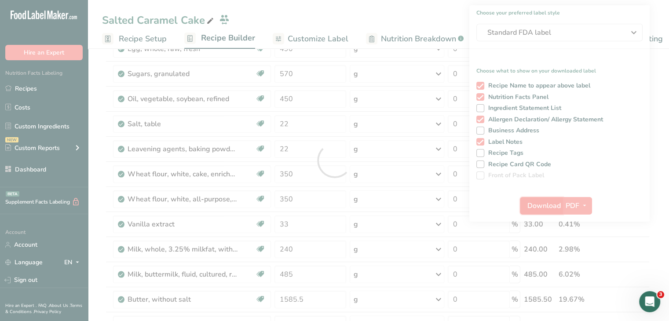
scroll to position [0, 0]
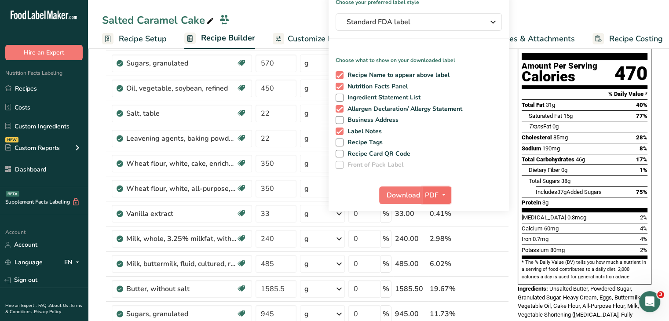
click at [444, 197] on icon "button" at bounding box center [443, 194] width 7 height 11
click at [444, 243] on link "SVG" at bounding box center [437, 242] width 28 height 15
click at [407, 194] on span "Download" at bounding box center [402, 195] width 33 height 11
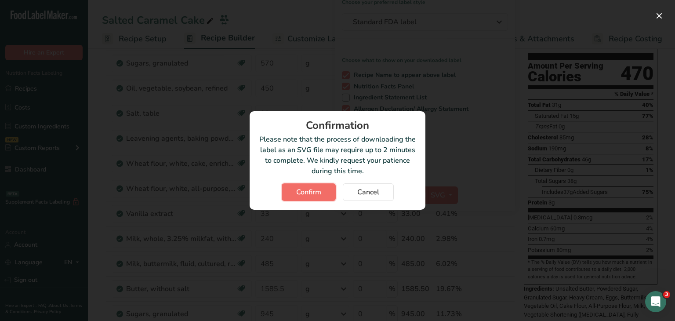
click at [319, 195] on span "Confirm" at bounding box center [308, 192] width 25 height 11
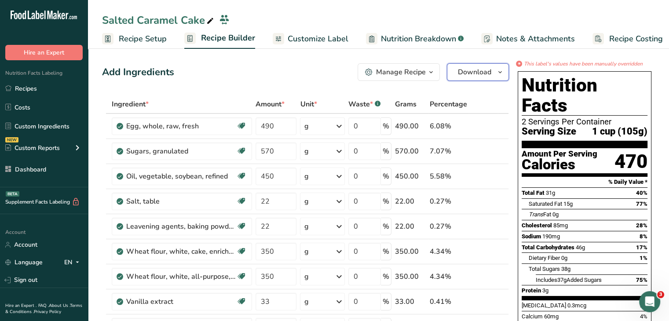
click at [466, 67] on span "Download" at bounding box center [474, 72] width 33 height 11
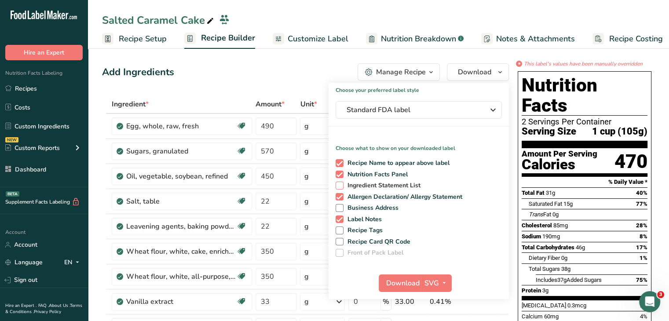
click at [335, 183] on span at bounding box center [339, 186] width 8 height 8
click at [335, 183] on input "Ingredient Statement List" at bounding box center [338, 185] width 6 height 6
checkbox input "true"
click at [341, 193] on span at bounding box center [339, 197] width 8 height 8
click at [341, 194] on input "Allergen Declaration/ Allergy Statement" at bounding box center [338, 197] width 6 height 6
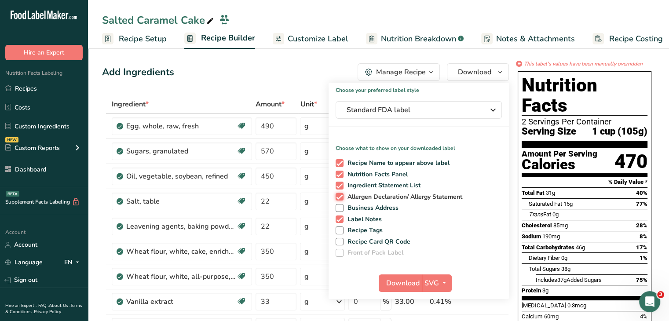
checkbox input "false"
click at [339, 175] on span at bounding box center [339, 175] width 8 height 8
click at [339, 175] on input "Nutrition Facts Panel" at bounding box center [338, 174] width 6 height 6
checkbox input "false"
click at [340, 160] on span at bounding box center [339, 163] width 8 height 8
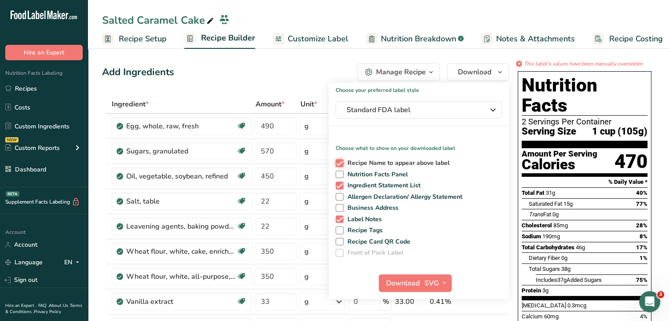
click at [340, 160] on input "Recipe Name to appear above label" at bounding box center [338, 163] width 6 height 6
checkbox input "false"
click at [339, 219] on span at bounding box center [339, 219] width 8 height 8
click at [339, 219] on input "Label Notes" at bounding box center [338, 219] width 6 height 6
checkbox input "false"
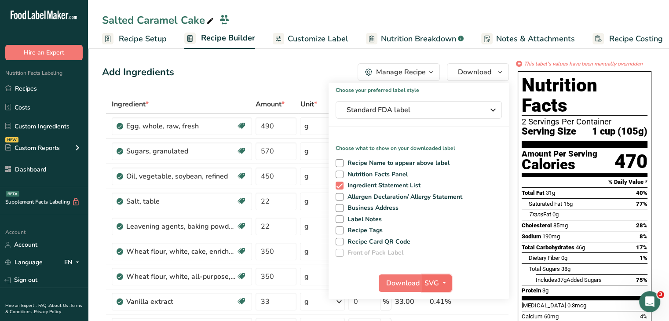
click at [434, 283] on span "SVG" at bounding box center [431, 283] width 15 height 11
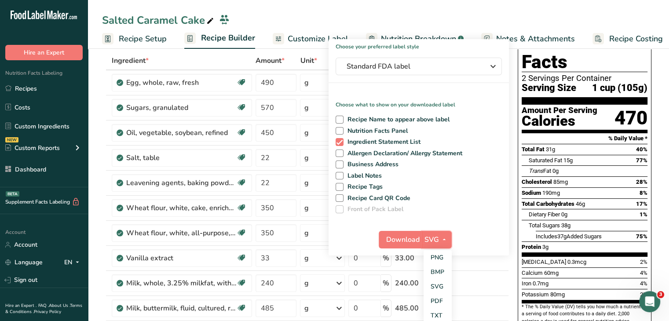
scroll to position [44, 0]
click at [409, 238] on span "Download" at bounding box center [402, 239] width 33 height 11
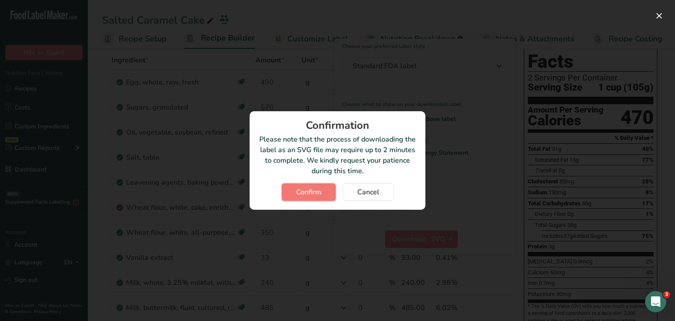
click at [311, 198] on button "Confirm" at bounding box center [309, 192] width 54 height 18
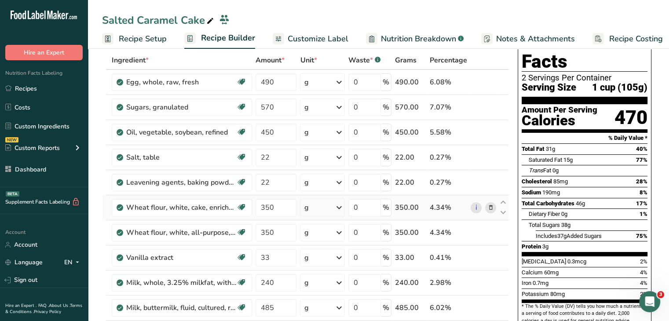
scroll to position [0, 0]
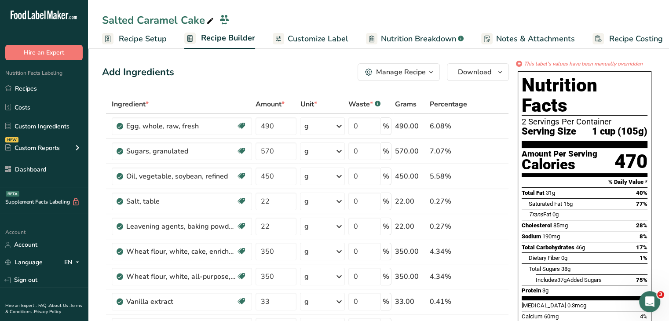
click at [469, 67] on span "Download" at bounding box center [474, 72] width 33 height 11
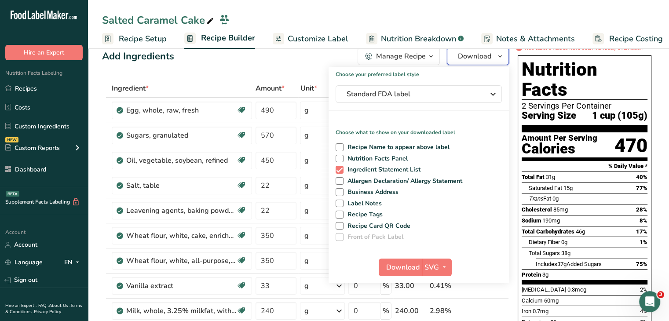
scroll to position [44, 0]
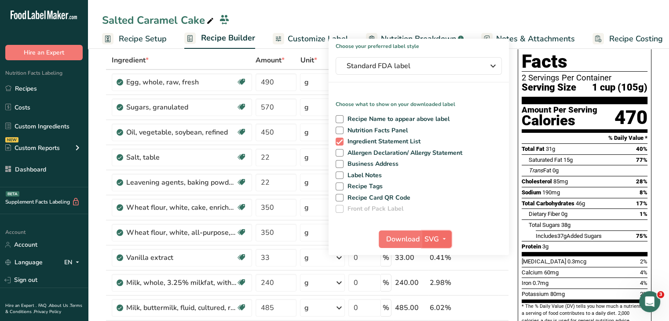
click at [437, 238] on span "SVG" at bounding box center [431, 239] width 15 height 11
click at [439, 295] on link "PDF" at bounding box center [437, 300] width 28 height 15
click at [409, 243] on span "Download" at bounding box center [402, 239] width 33 height 11
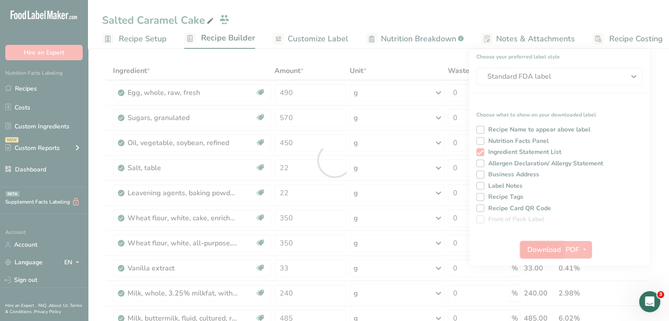
scroll to position [0, 0]
